Goal: Task Accomplishment & Management: Manage account settings

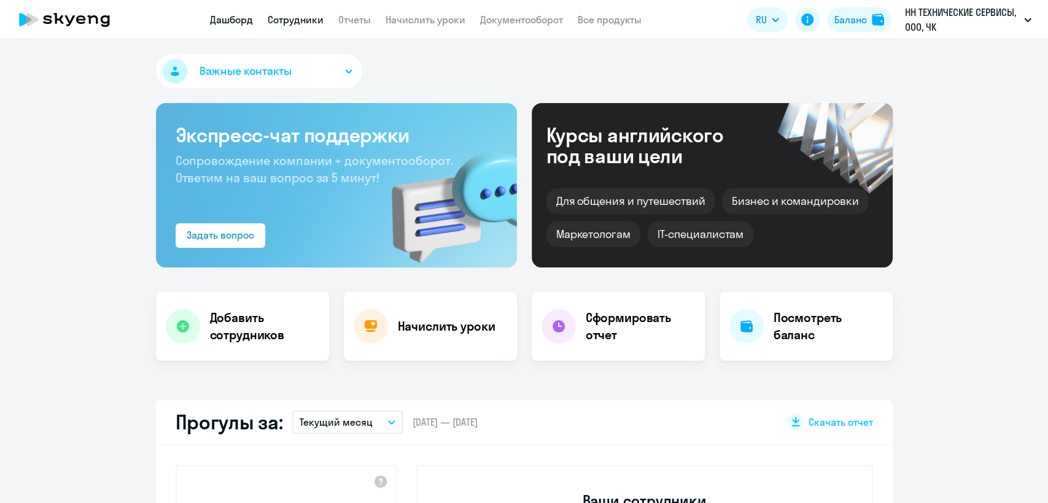
click at [307, 21] on link "Сотрудники" at bounding box center [296, 20] width 56 height 12
select select "30"
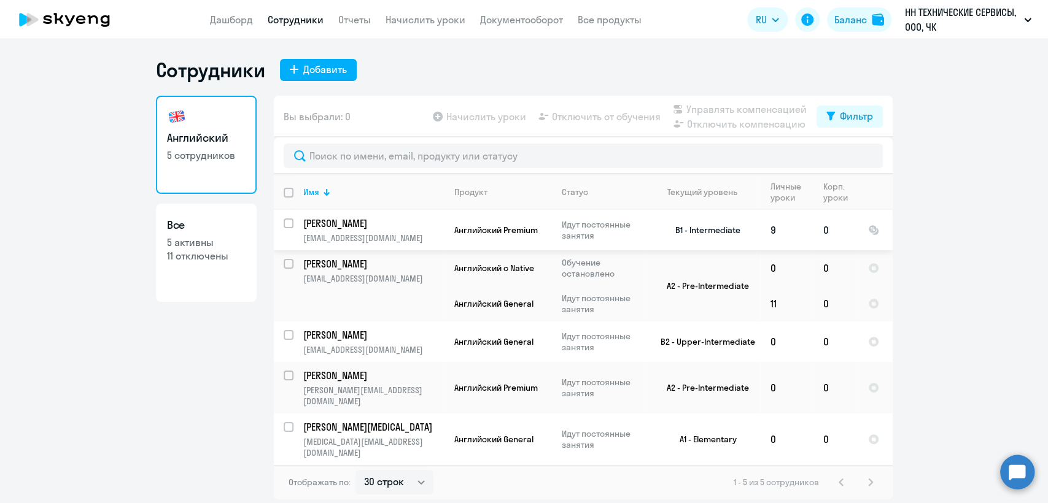
click at [414, 222] on p "[PERSON_NAME]" at bounding box center [372, 224] width 139 height 14
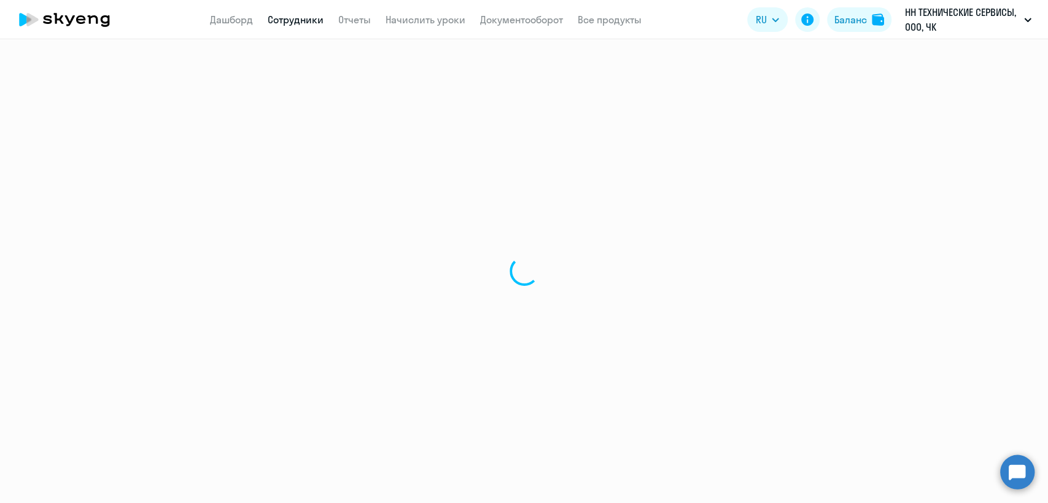
select select "english"
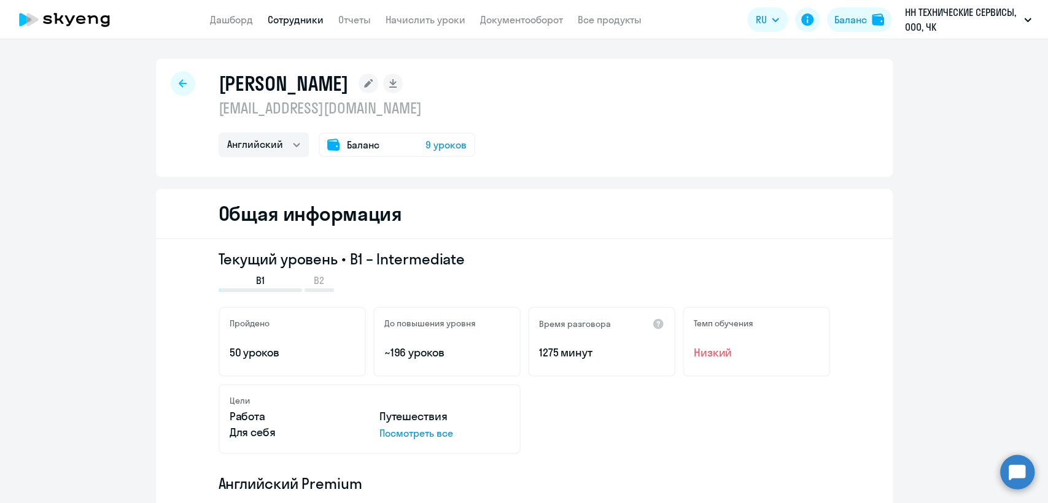
click at [284, 83] on h1 "[PERSON_NAME]" at bounding box center [283, 83] width 130 height 25
copy div "[PERSON_NAME]"
click at [304, 23] on link "Сотрудники" at bounding box center [296, 20] width 56 height 12
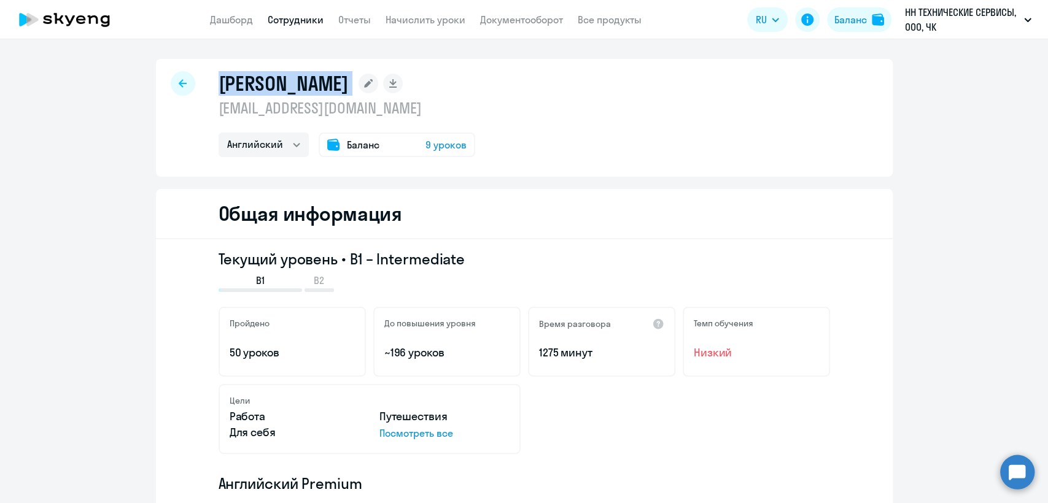
select select "30"
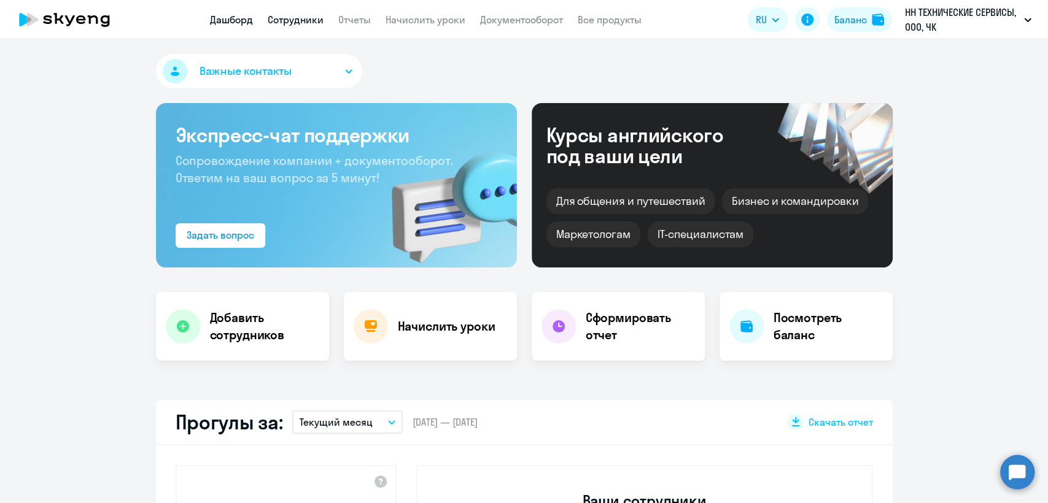
click at [290, 24] on link "Сотрудники" at bounding box center [296, 20] width 56 height 12
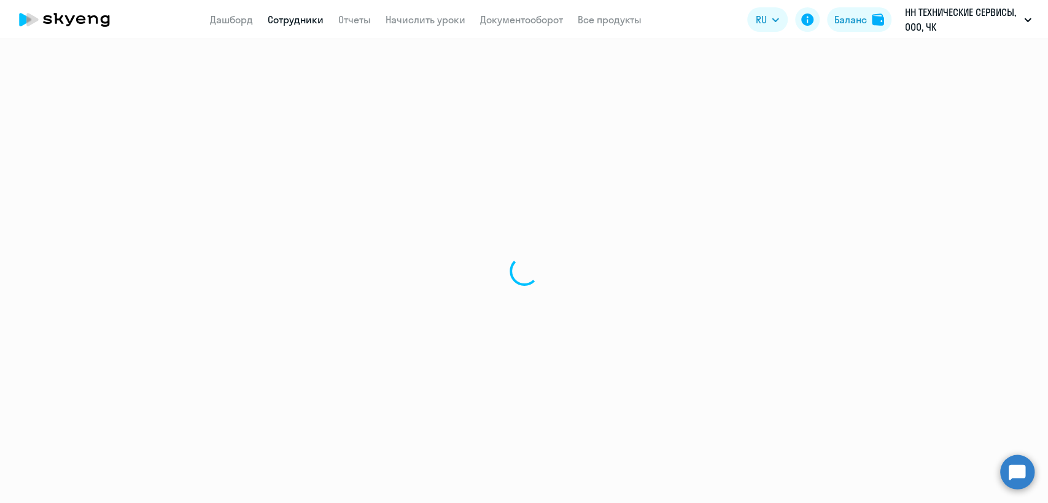
select select "30"
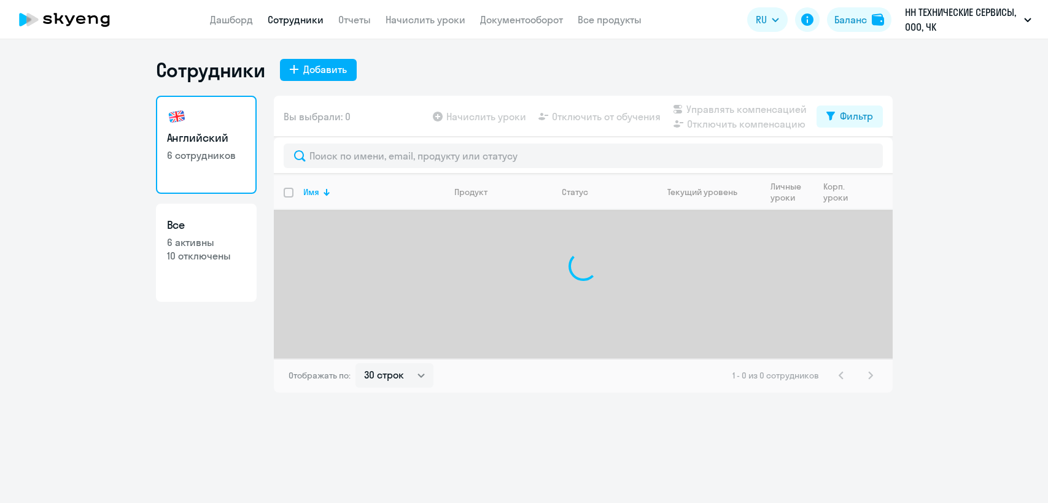
select select "30"
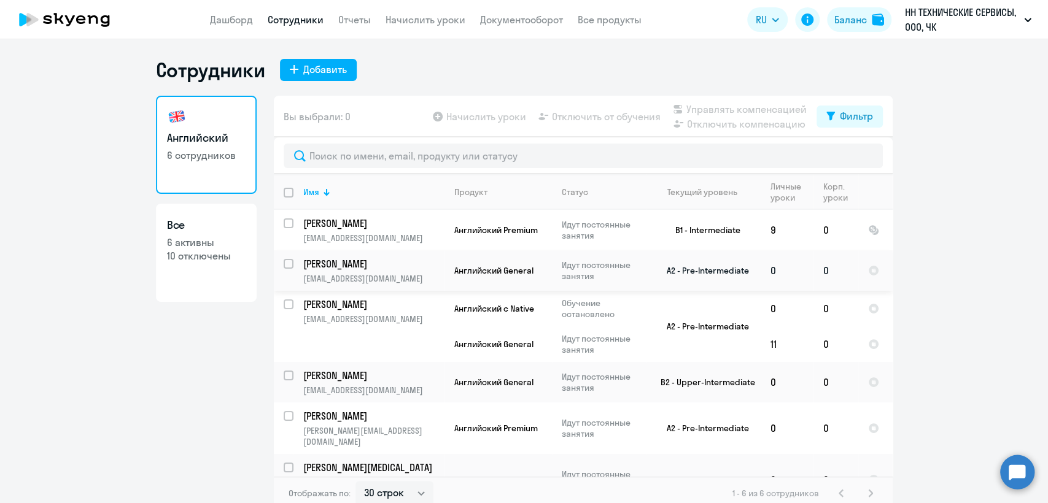
click at [285, 262] on input "select row 14334892" at bounding box center [296, 271] width 25 height 25
checkbox input "true"
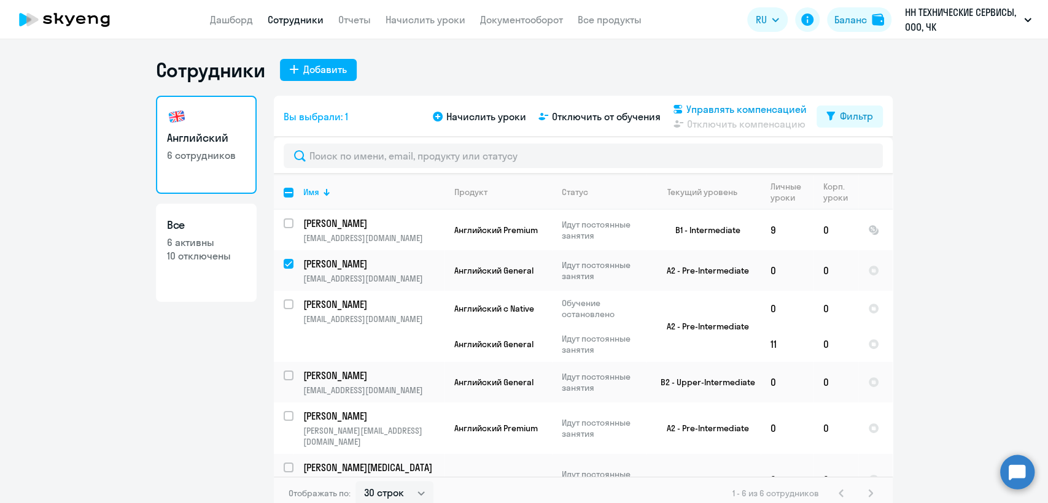
click at [725, 113] on span "Управлять компенсацией" at bounding box center [746, 109] width 120 height 15
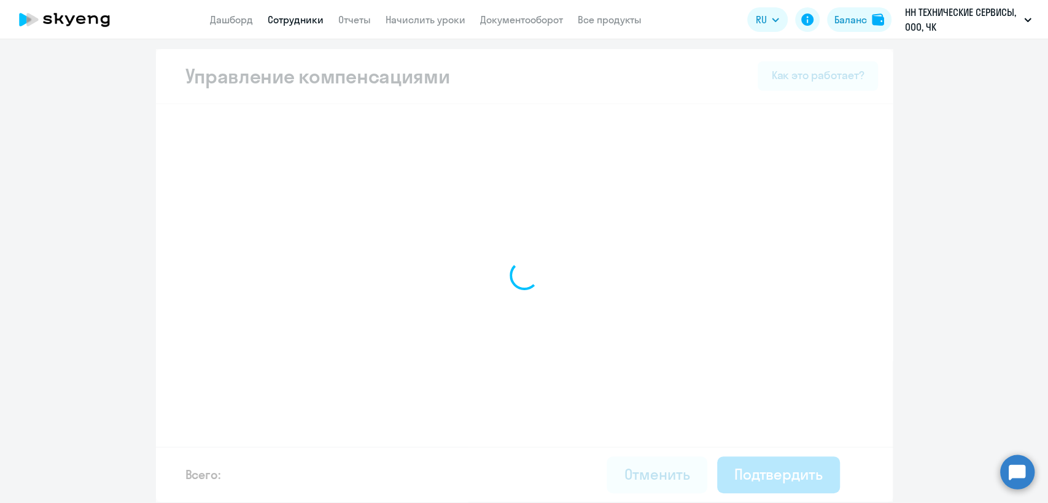
select select "MONTHLY"
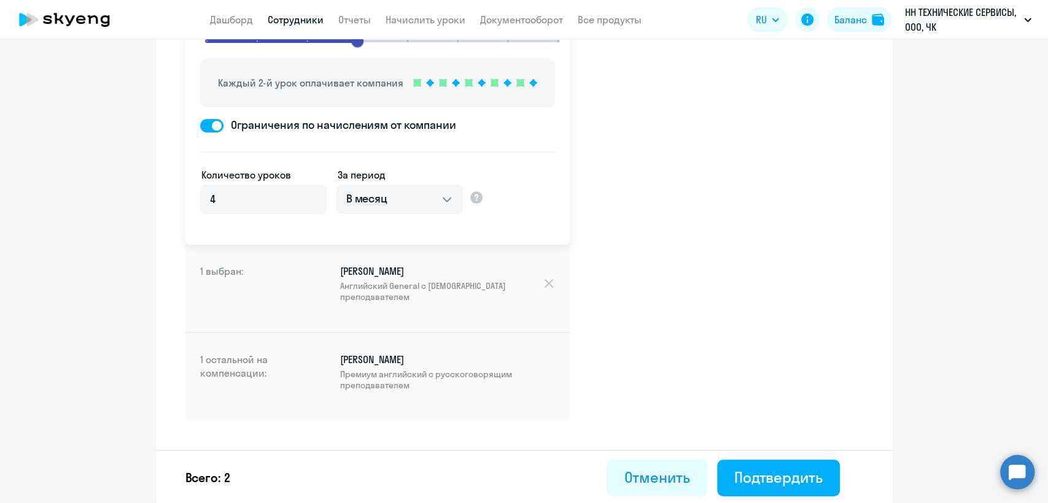
scroll to position [150, 0]
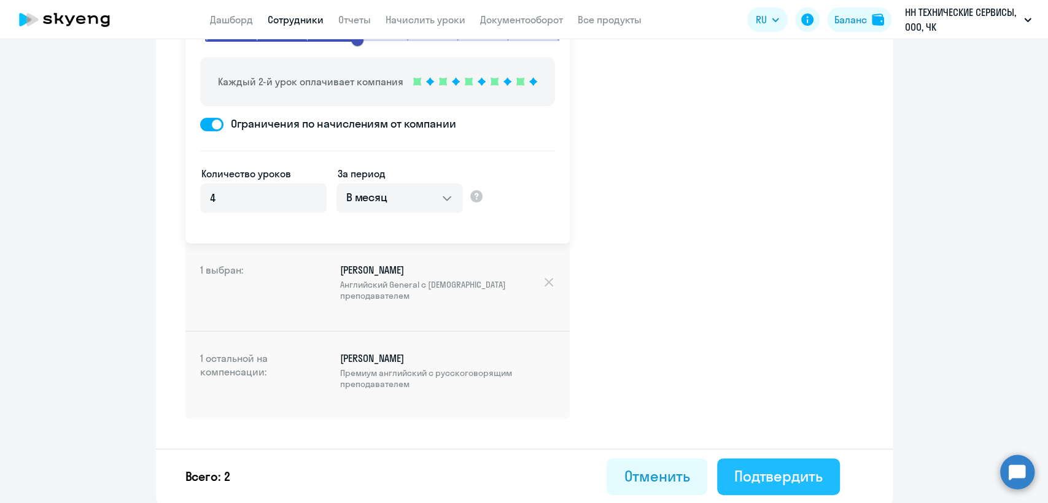
click at [760, 479] on div "Подтвердить" at bounding box center [778, 476] width 88 height 20
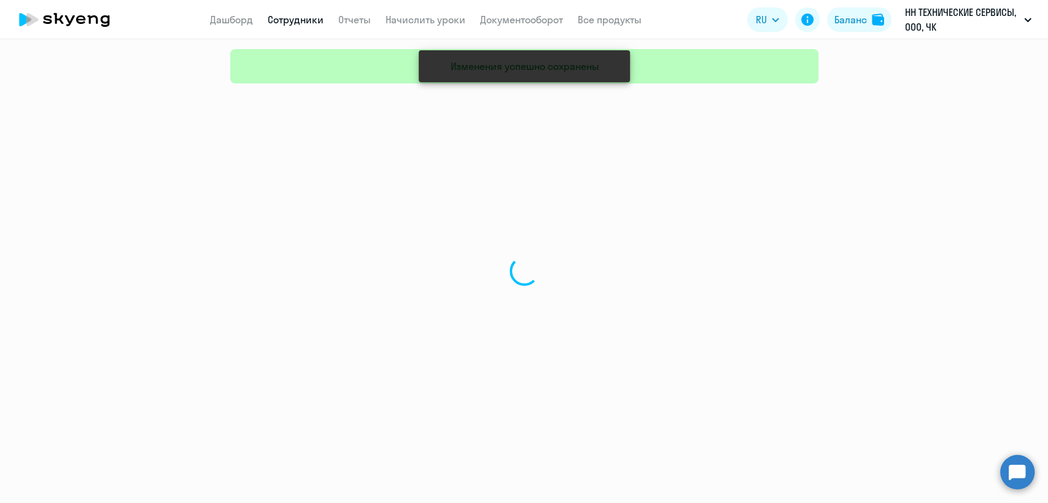
select select "30"
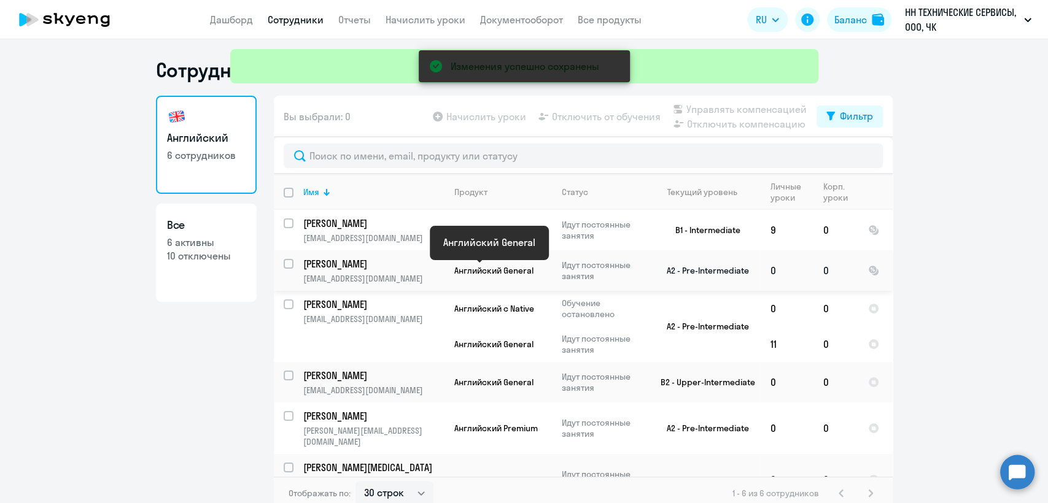
scroll to position [6, 0]
